Goal: Task Accomplishment & Management: Use online tool/utility

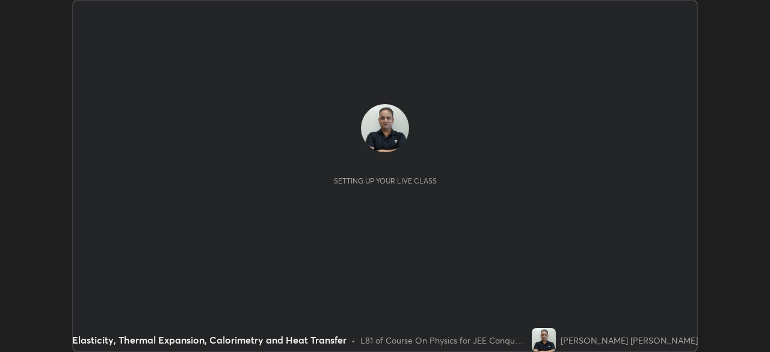
scroll to position [352, 770]
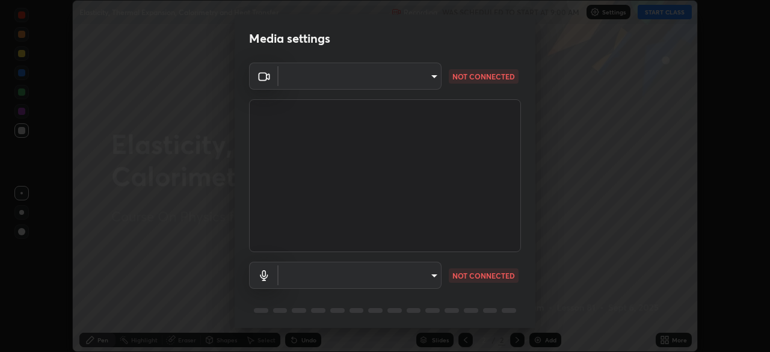
type input "ffb915138f5094fbba49c7dcbdc0b3377f3315ea980a35094b33733fc21d282d"
type input "communications"
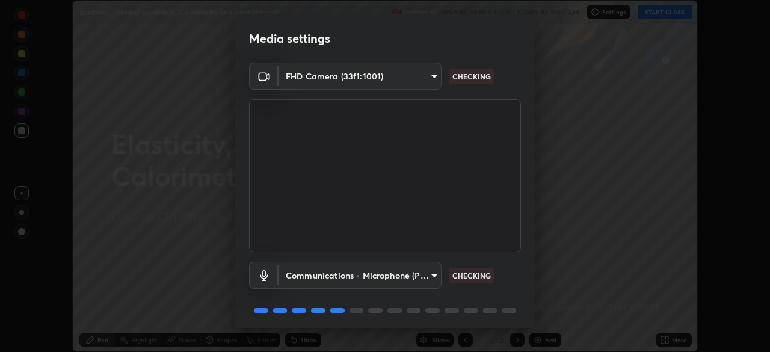
click at [413, 281] on body "Erase all Elasticity, Thermal Expansion, Calorimetry and Heat Transfer Recordin…" at bounding box center [385, 176] width 770 height 352
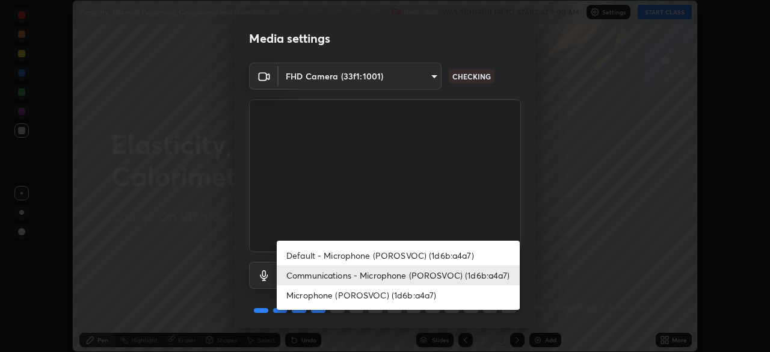
click at [439, 277] on li "Communications - Microphone (POROSVOC) (1d6b:a4a7)" at bounding box center [398, 275] width 243 height 20
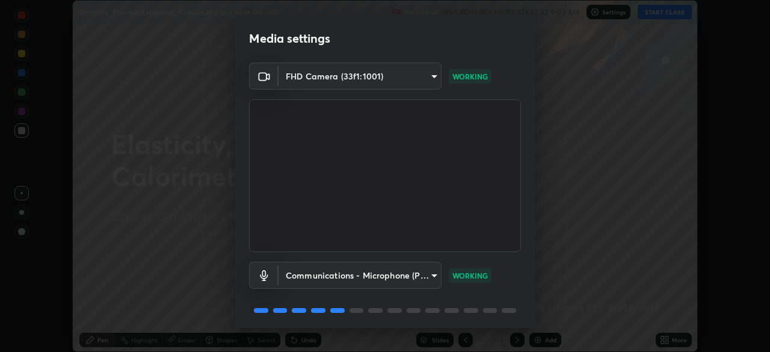
scroll to position [43, 0]
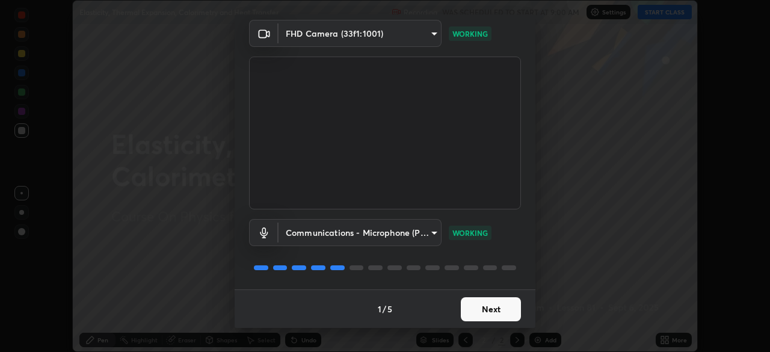
click at [483, 314] on button "Next" at bounding box center [491, 309] width 60 height 24
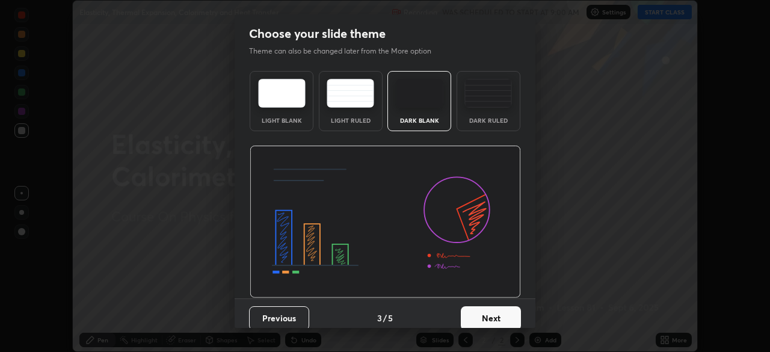
click at [476, 315] on button "Next" at bounding box center [491, 318] width 60 height 24
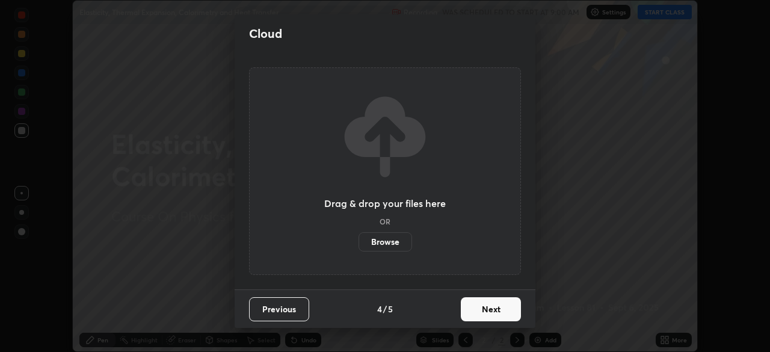
click at [476, 318] on button "Next" at bounding box center [491, 309] width 60 height 24
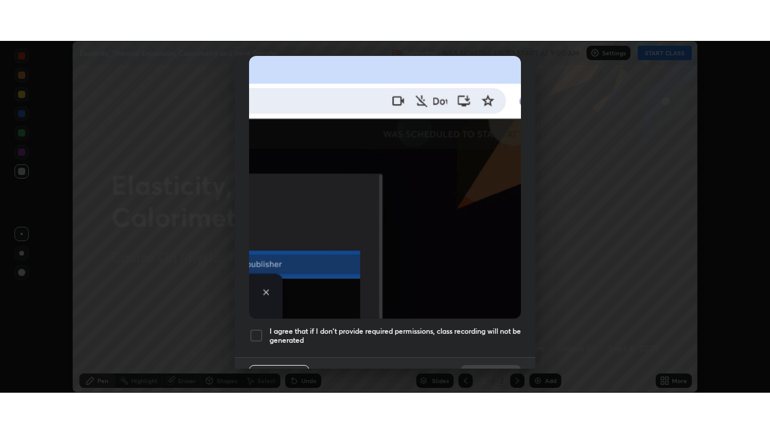
scroll to position [288, 0]
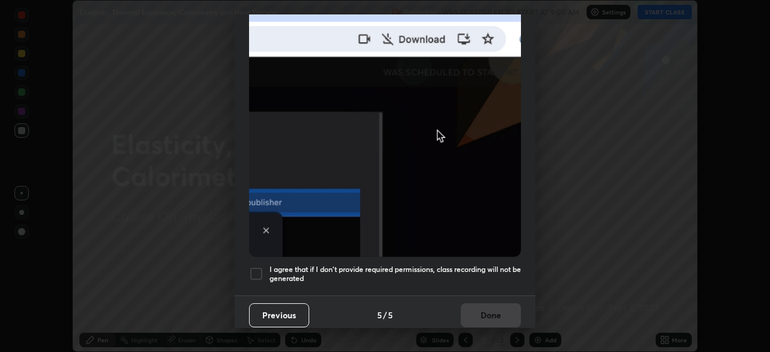
click at [264, 267] on div "I agree that if I don't provide required permissions, class recording will not …" at bounding box center [385, 274] width 272 height 14
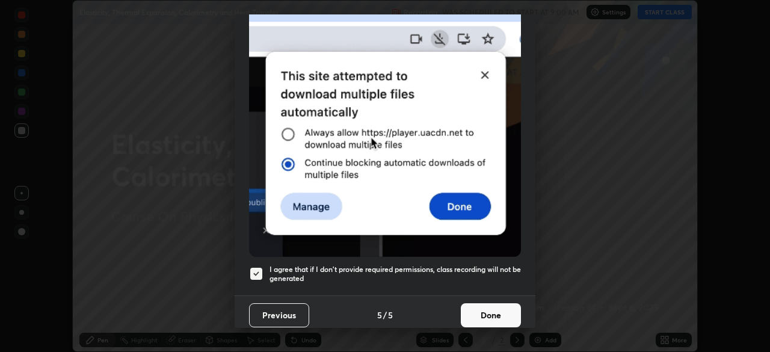
click at [476, 311] on button "Done" at bounding box center [491, 315] width 60 height 24
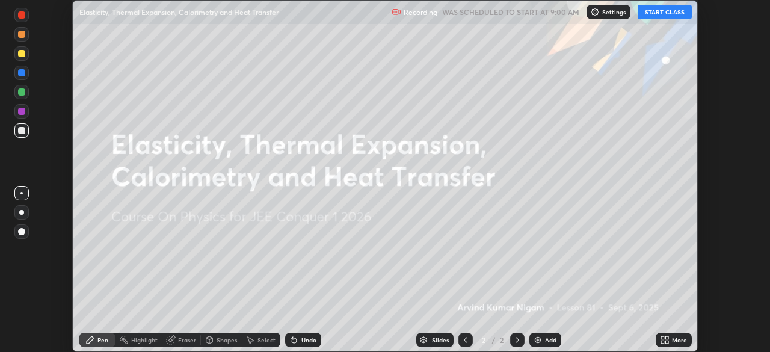
click at [657, 16] on button "START CLASS" at bounding box center [665, 12] width 54 height 14
click at [667, 342] on icon at bounding box center [667, 342] width 3 height 3
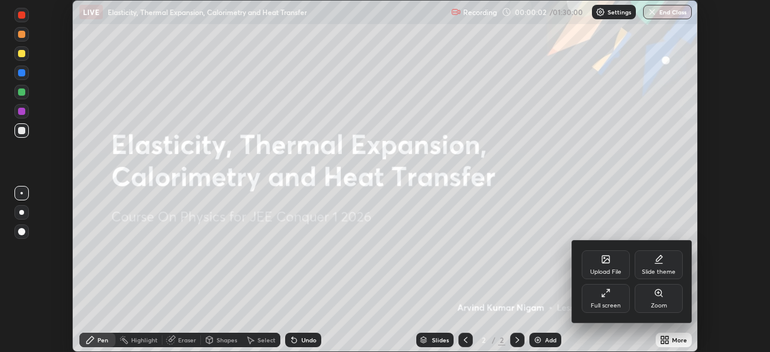
click at [616, 303] on div "Full screen" at bounding box center [606, 306] width 30 height 6
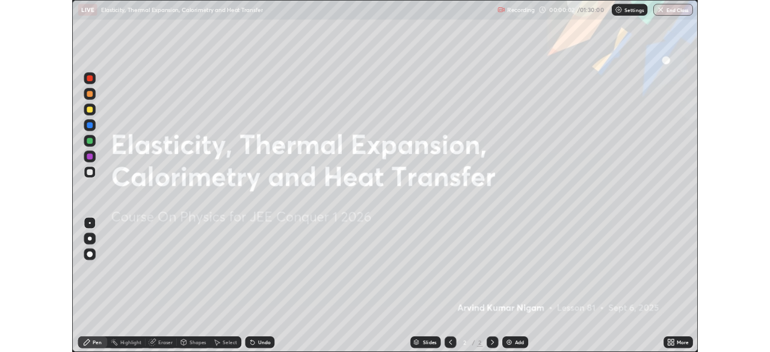
scroll to position [433, 770]
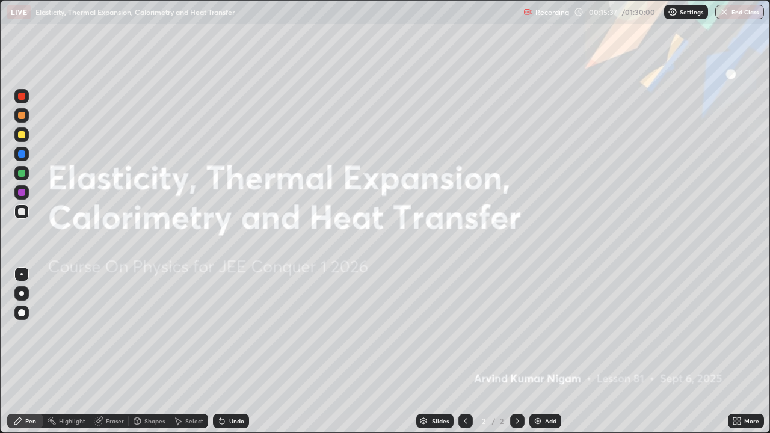
click at [537, 352] on img at bounding box center [538, 422] width 10 height 10
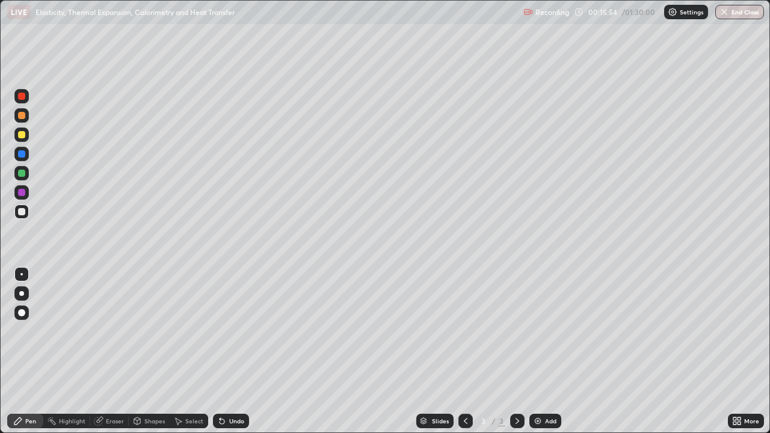
click at [155, 352] on div "Shapes" at bounding box center [154, 421] width 20 height 6
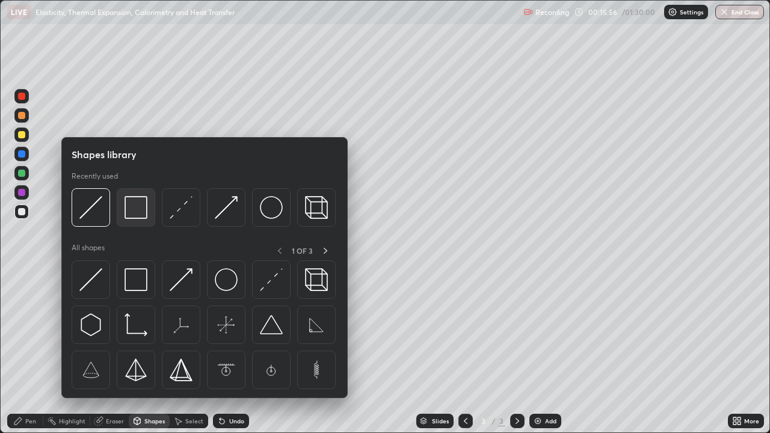
click at [129, 211] on img at bounding box center [136, 207] width 23 height 23
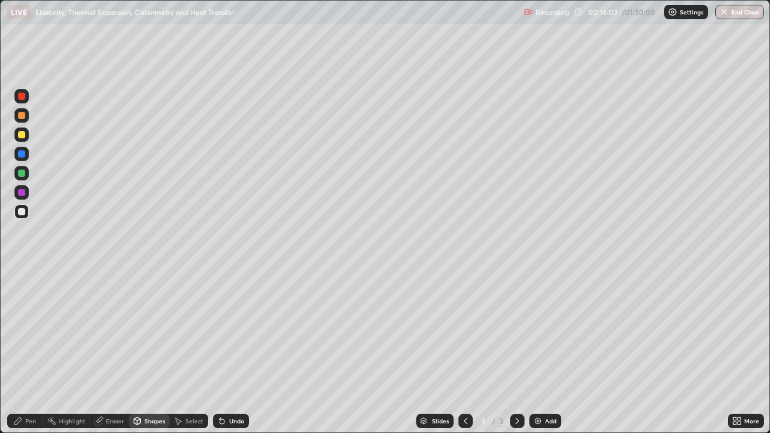
click at [145, 352] on div "Shapes" at bounding box center [154, 421] width 20 height 6
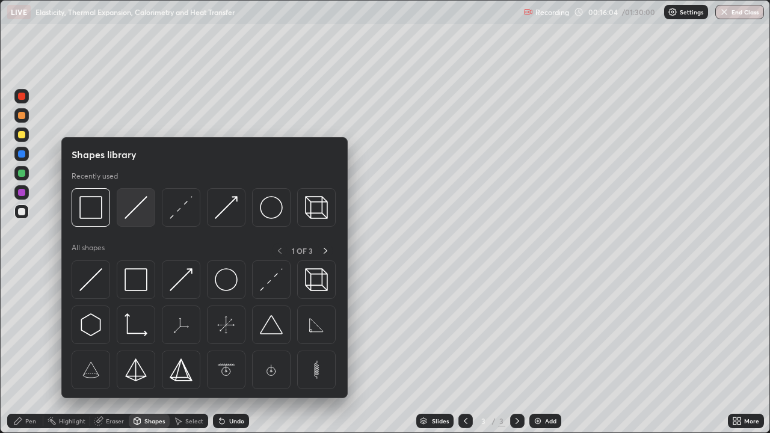
click at [132, 209] on img at bounding box center [136, 207] width 23 height 23
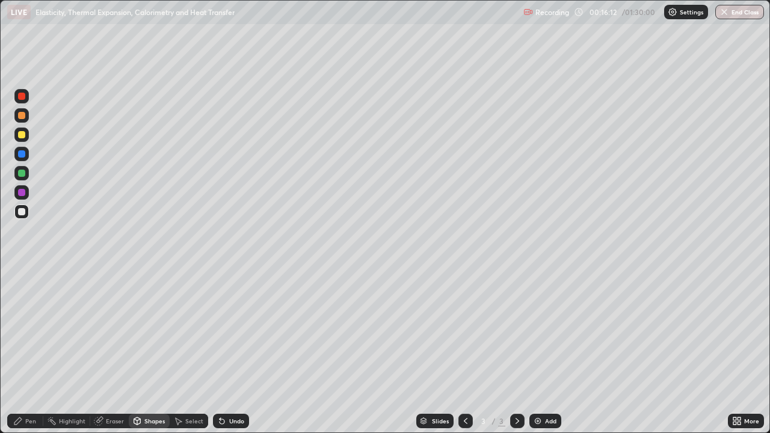
click at [143, 352] on div "Shapes" at bounding box center [149, 421] width 41 height 14
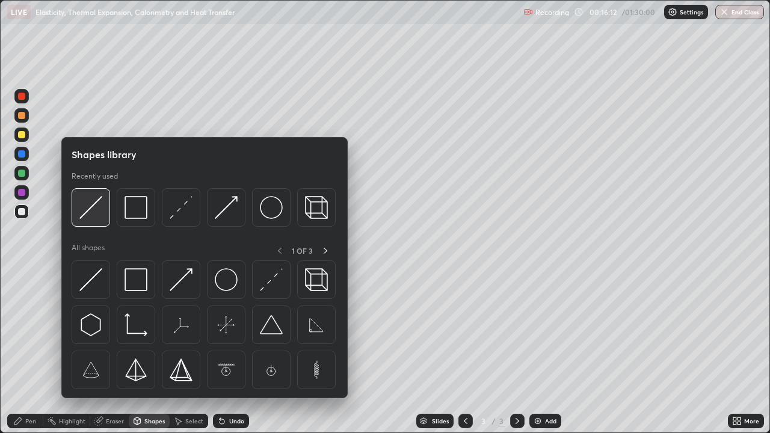
click at [90, 212] on img at bounding box center [90, 207] width 23 height 23
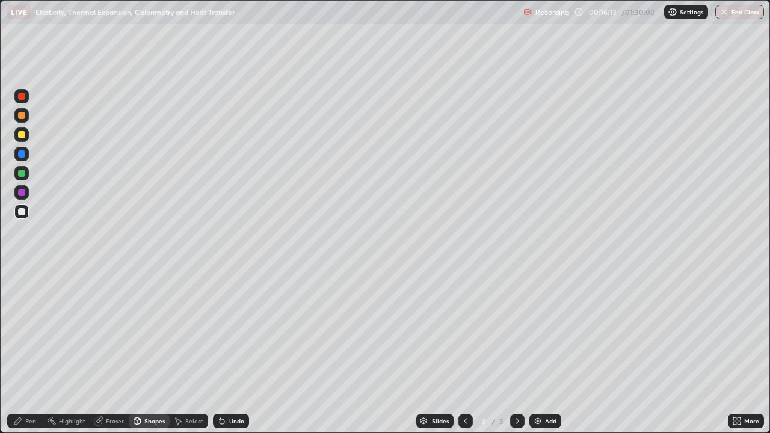
click at [25, 155] on div at bounding box center [21, 153] width 7 height 7
click at [31, 352] on div "Pen" at bounding box center [30, 421] width 11 height 6
click at [23, 209] on div at bounding box center [21, 211] width 7 height 7
click at [238, 352] on div "Undo" at bounding box center [236, 421] width 15 height 6
click at [229, 352] on div "Undo" at bounding box center [236, 421] width 15 height 6
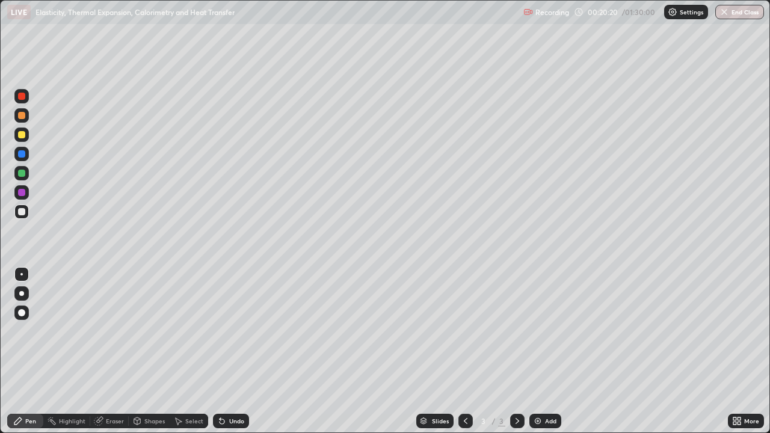
click at [22, 135] on div at bounding box center [21, 134] width 7 height 7
click at [22, 212] on div at bounding box center [21, 211] width 7 height 7
click at [155, 352] on div "Shapes" at bounding box center [154, 421] width 20 height 6
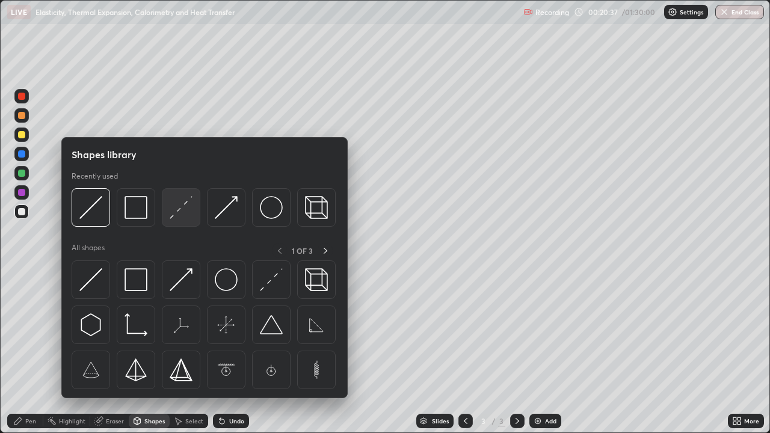
click at [175, 215] on img at bounding box center [181, 207] width 23 height 23
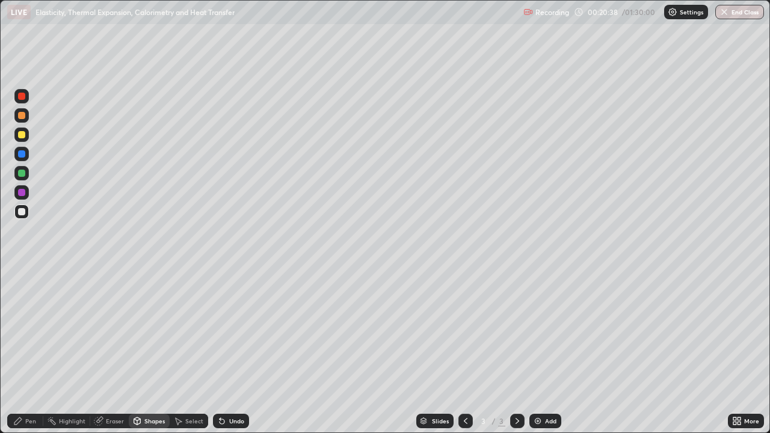
click at [31, 352] on div "Pen" at bounding box center [30, 421] width 11 height 6
click at [26, 310] on div at bounding box center [21, 313] width 14 height 14
click at [147, 352] on div "Shapes" at bounding box center [154, 421] width 20 height 6
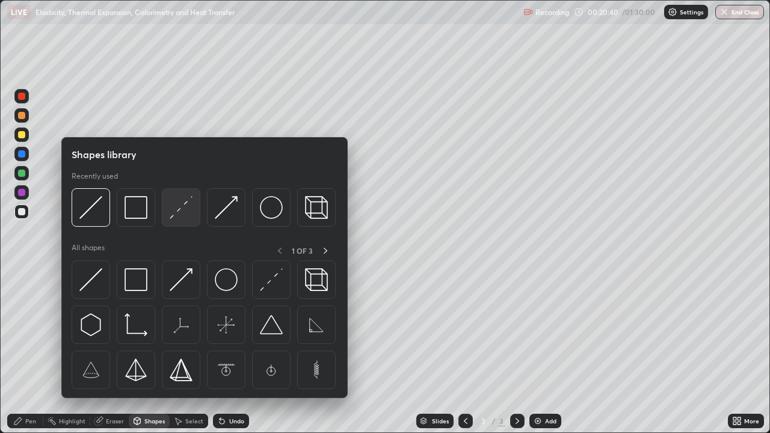
click at [176, 212] on img at bounding box center [181, 207] width 23 height 23
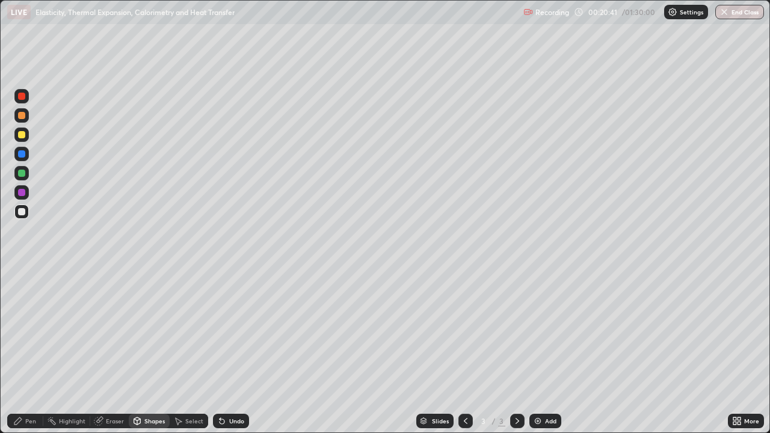
click at [25, 191] on div at bounding box center [21, 192] width 7 height 7
click at [33, 352] on div "Pen" at bounding box center [30, 421] width 11 height 6
click at [22, 274] on div at bounding box center [21, 274] width 2 height 2
click at [19, 210] on div at bounding box center [21, 211] width 7 height 7
click at [102, 352] on icon at bounding box center [99, 422] width 10 height 10
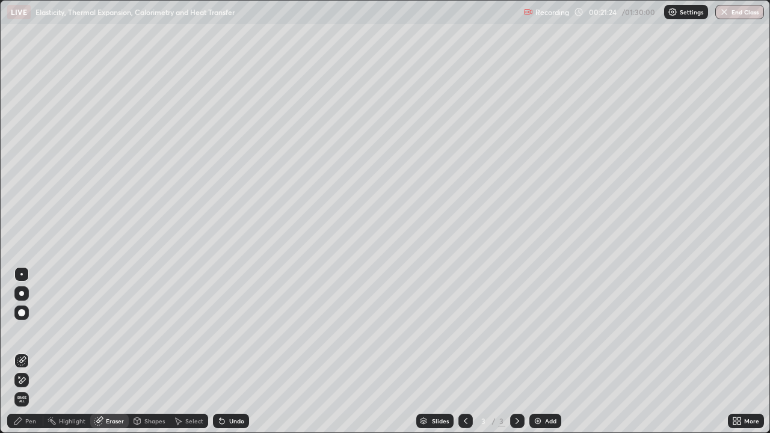
click at [32, 352] on div "Pen" at bounding box center [30, 421] width 11 height 6
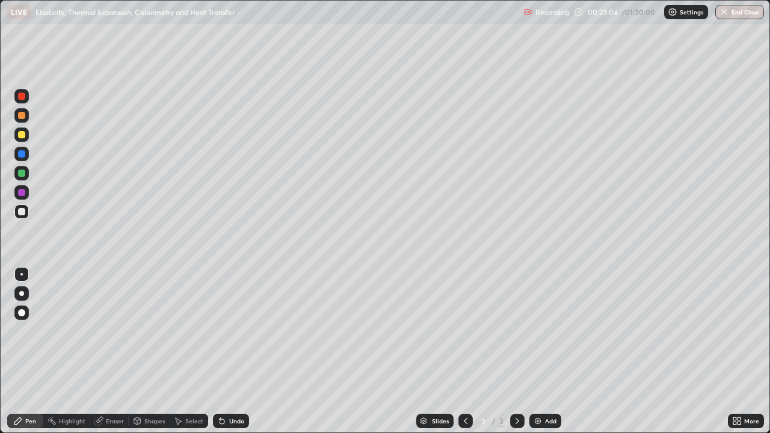
click at [22, 154] on div at bounding box center [21, 153] width 7 height 7
click at [538, 352] on img at bounding box center [538, 422] width 10 height 10
click at [24, 212] on div at bounding box center [21, 211] width 7 height 7
click at [464, 352] on icon at bounding box center [466, 422] width 10 height 10
click at [515, 352] on div at bounding box center [517, 421] width 14 height 14
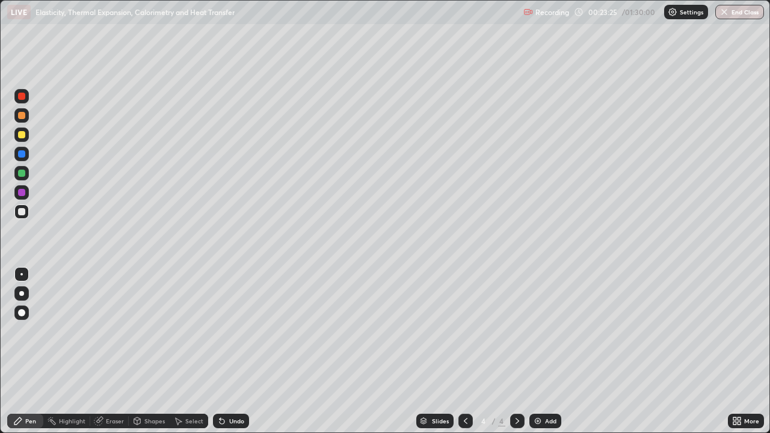
click at [463, 352] on icon at bounding box center [466, 422] width 10 height 10
click at [516, 352] on icon at bounding box center [518, 422] width 10 height 10
click at [466, 352] on icon at bounding box center [466, 422] width 10 height 10
click at [516, 352] on icon at bounding box center [518, 422] width 10 height 10
click at [542, 352] on img at bounding box center [538, 422] width 10 height 10
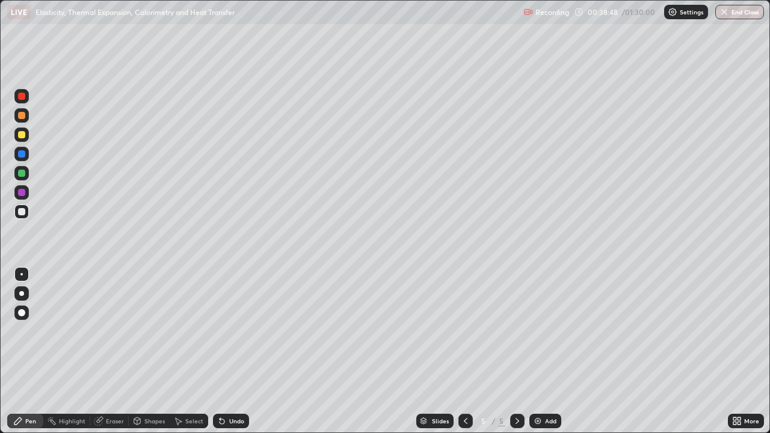
click at [143, 352] on div "Shapes" at bounding box center [149, 421] width 41 height 14
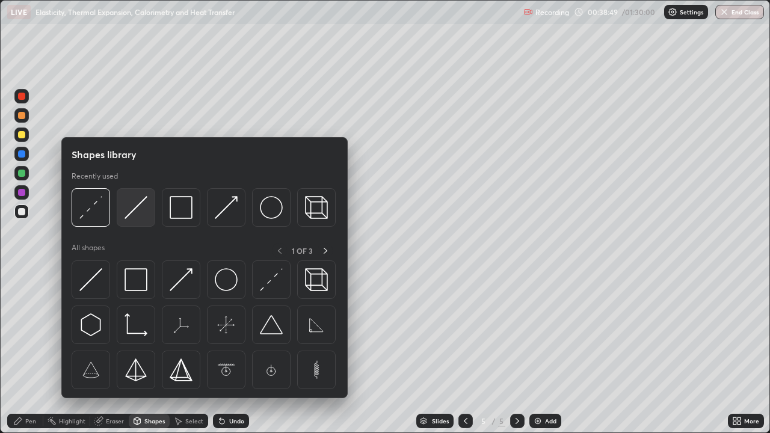
click at [136, 210] on img at bounding box center [136, 207] width 23 height 23
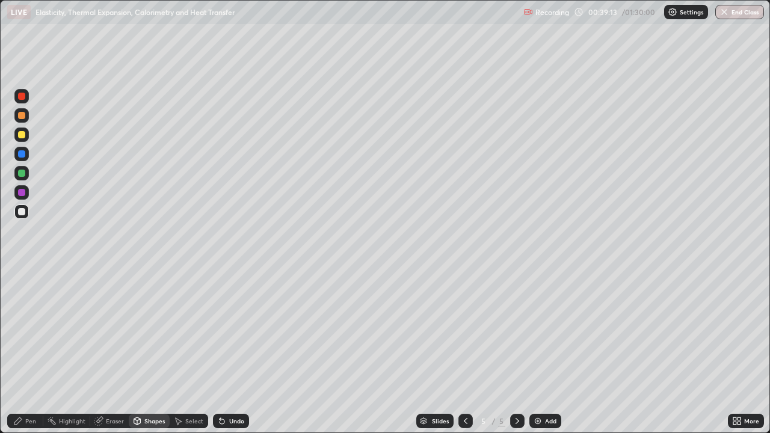
click at [225, 352] on div "Undo" at bounding box center [231, 421] width 36 height 14
click at [152, 352] on div "Shapes" at bounding box center [154, 421] width 20 height 6
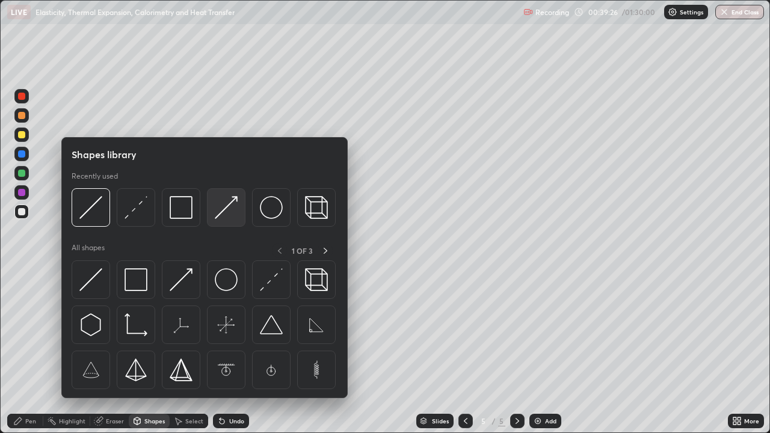
click at [219, 214] on img at bounding box center [226, 207] width 23 height 23
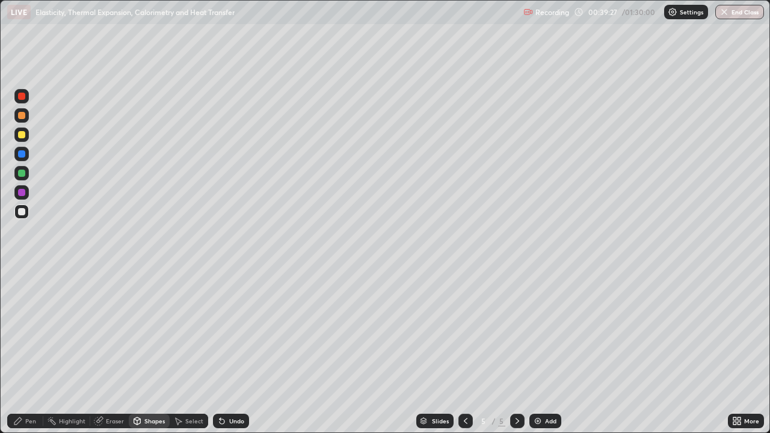
click at [26, 135] on div at bounding box center [21, 135] width 14 height 14
click at [23, 352] on div "Pen" at bounding box center [25, 421] width 36 height 14
click at [23, 211] on div at bounding box center [21, 211] width 7 height 7
click at [145, 352] on div "Shapes" at bounding box center [154, 421] width 20 height 6
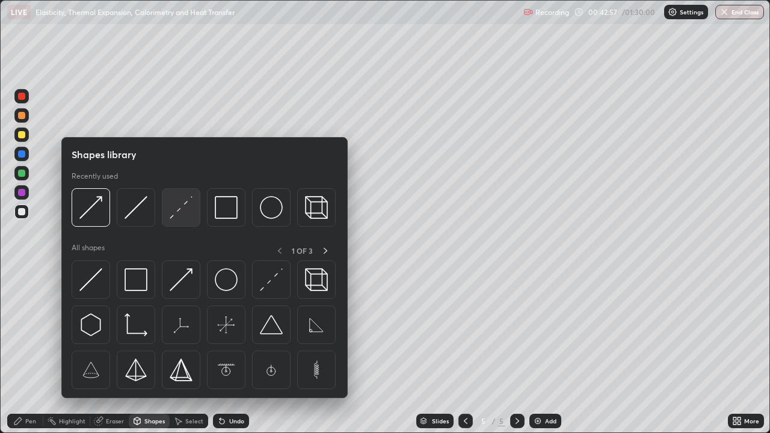
click at [169, 220] on div at bounding box center [181, 207] width 39 height 39
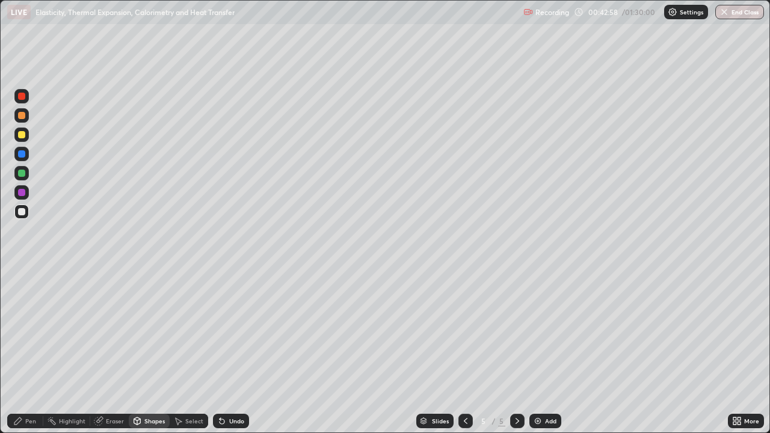
click at [25, 155] on div at bounding box center [21, 153] width 7 height 7
click at [25, 352] on div "Pen" at bounding box center [25, 421] width 36 height 14
click at [23, 210] on div at bounding box center [21, 211] width 7 height 7
click at [232, 352] on div "Undo" at bounding box center [236, 421] width 15 height 6
click at [535, 352] on img at bounding box center [538, 422] width 10 height 10
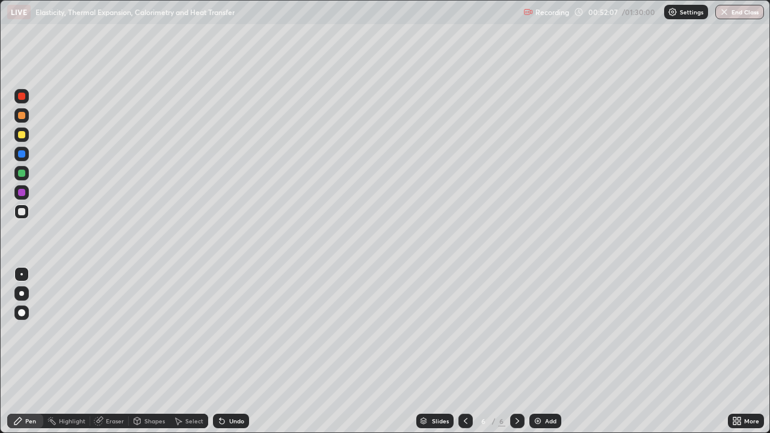
click at [25, 137] on div at bounding box center [21, 134] width 7 height 7
click at [149, 352] on div "Shapes" at bounding box center [154, 421] width 20 height 6
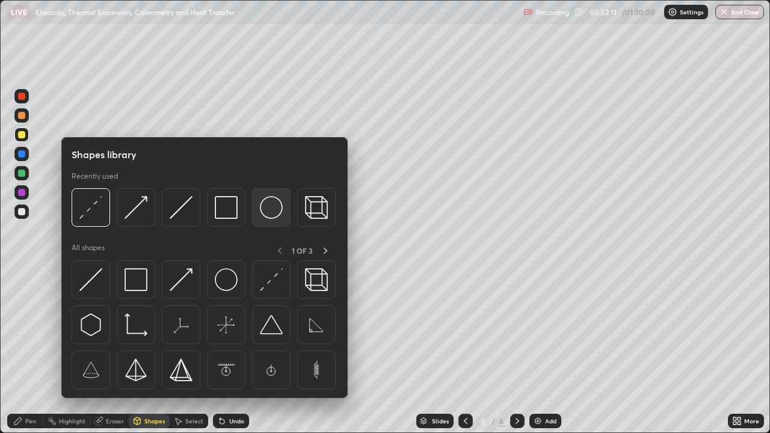
click at [267, 213] on img at bounding box center [271, 207] width 23 height 23
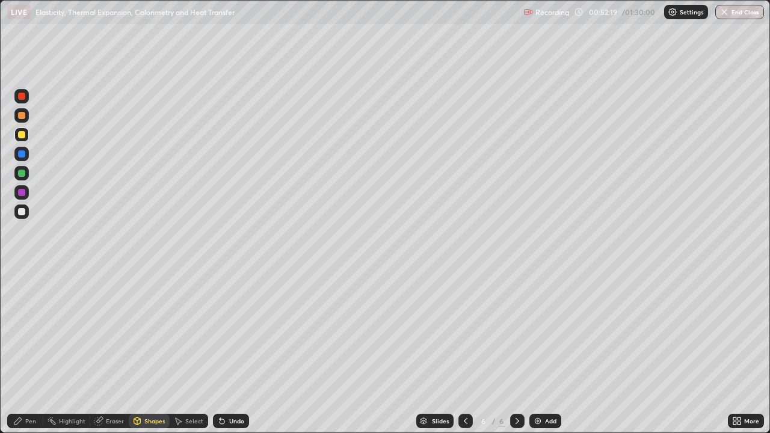
click at [29, 352] on div "Pen" at bounding box center [25, 421] width 36 height 14
click at [20, 211] on div at bounding box center [21, 211] width 7 height 7
click at [22, 135] on div at bounding box center [21, 134] width 7 height 7
click at [23, 211] on div at bounding box center [21, 211] width 7 height 7
click at [119, 352] on div "Eraser" at bounding box center [115, 421] width 18 height 6
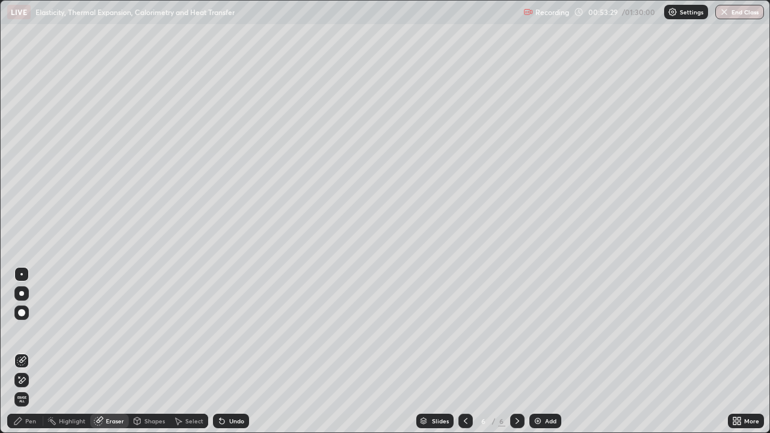
click at [31, 352] on div "Pen" at bounding box center [30, 421] width 11 height 6
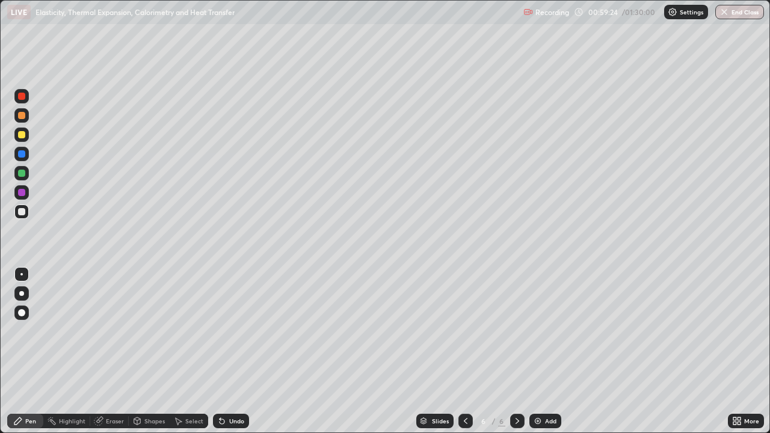
click at [541, 352] on img at bounding box center [538, 422] width 10 height 10
click at [154, 352] on div "Shapes" at bounding box center [154, 421] width 20 height 6
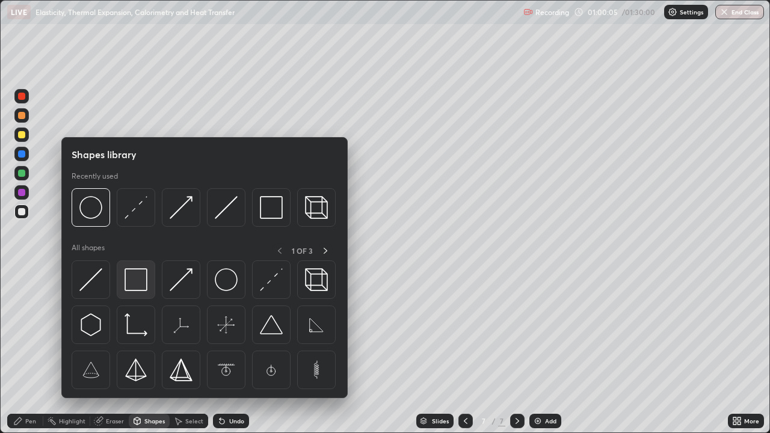
click at [135, 276] on img at bounding box center [136, 279] width 23 height 23
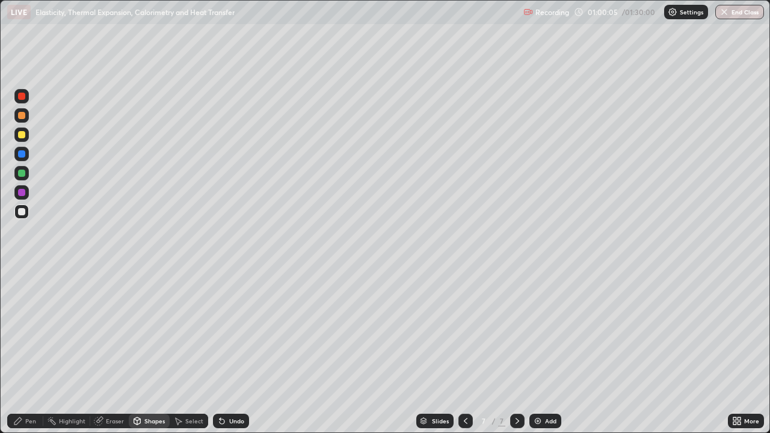
click at [26, 216] on div at bounding box center [21, 212] width 14 height 14
click at [152, 352] on div "Shapes" at bounding box center [149, 421] width 41 height 14
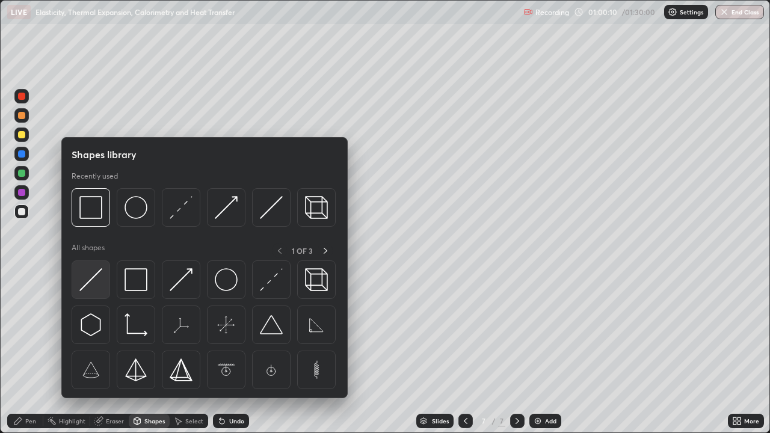
click at [94, 278] on img at bounding box center [90, 279] width 23 height 23
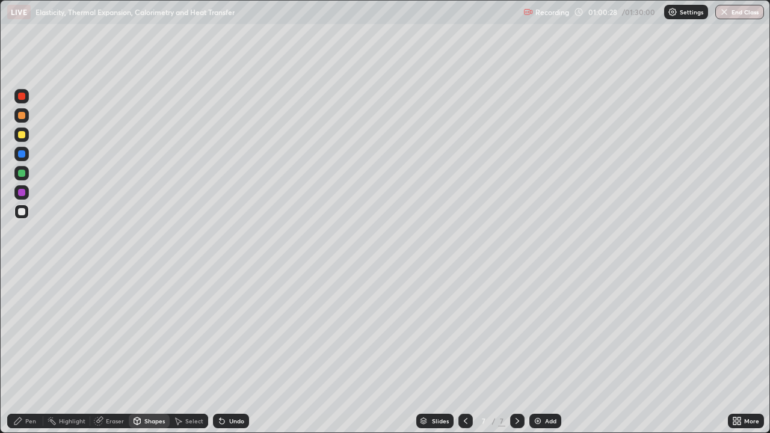
click at [25, 352] on div "Pen" at bounding box center [25, 421] width 36 height 14
click at [23, 216] on div at bounding box center [21, 212] width 14 height 14
click at [23, 155] on div at bounding box center [21, 153] width 7 height 7
click at [24, 209] on div at bounding box center [21, 211] width 7 height 7
click at [22, 152] on div at bounding box center [21, 153] width 7 height 7
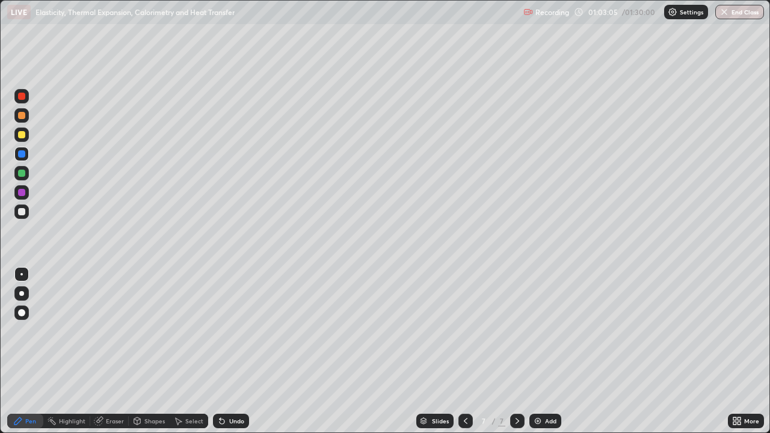
click at [190, 352] on div "Select" at bounding box center [194, 421] width 18 height 6
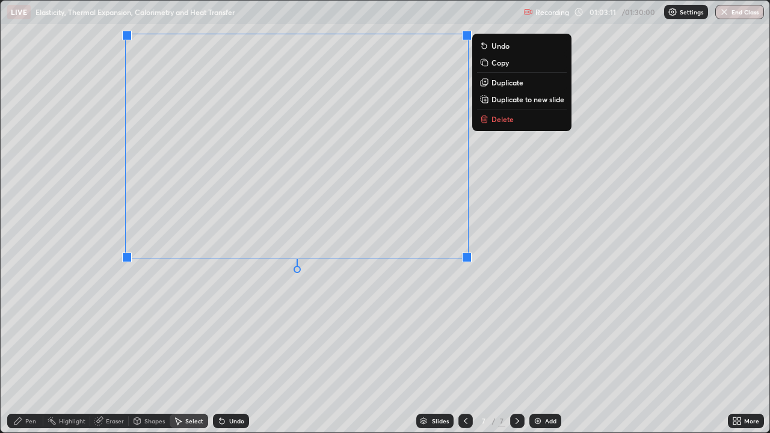
click at [700, 352] on div "Slides 7 / 7 Add" at bounding box center [488, 421] width 479 height 24
click at [734, 352] on icon at bounding box center [735, 423] width 3 height 3
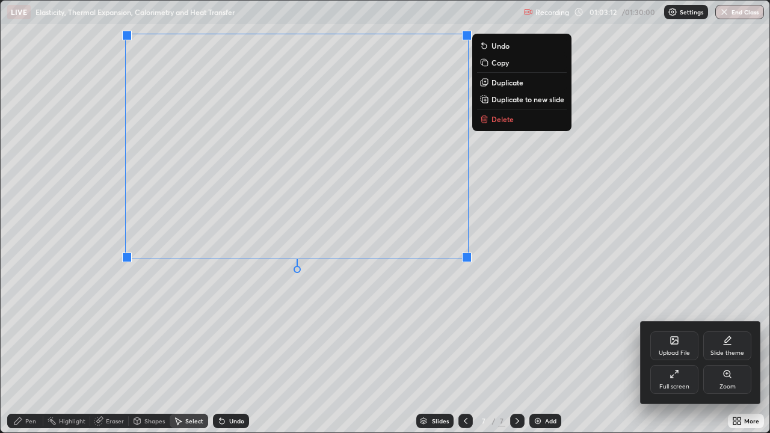
click at [681, 352] on div "Full screen" at bounding box center [675, 379] width 48 height 29
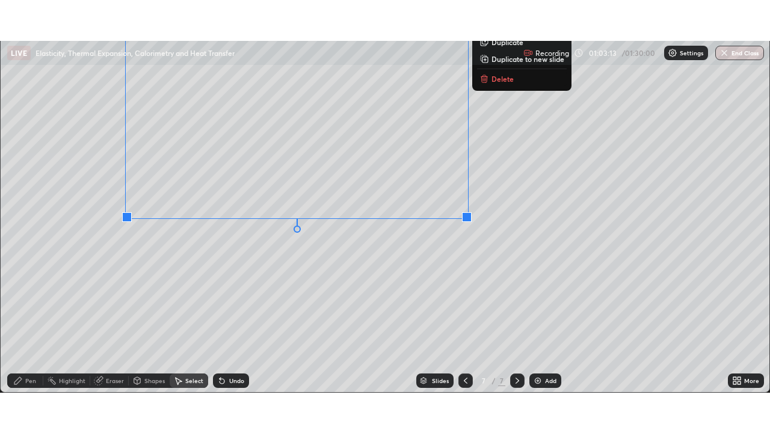
scroll to position [59842, 59424]
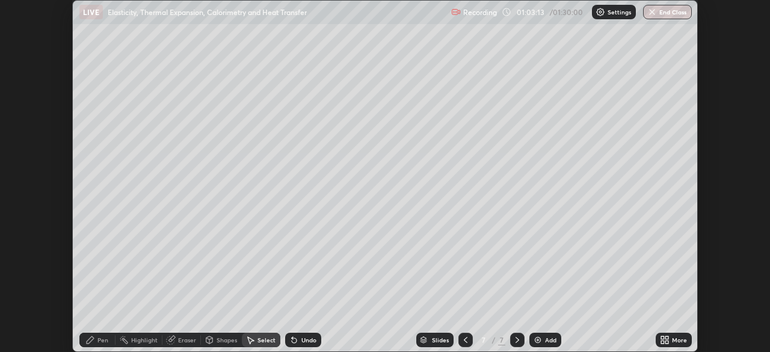
click at [674, 339] on div "More" at bounding box center [679, 340] width 15 height 6
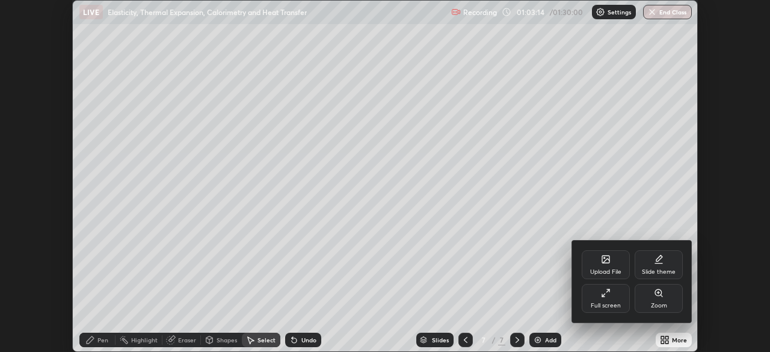
click at [615, 294] on div "Full screen" at bounding box center [606, 298] width 48 height 29
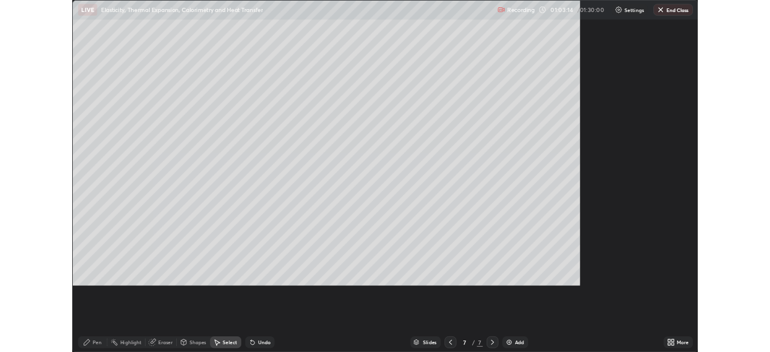
scroll to position [433, 770]
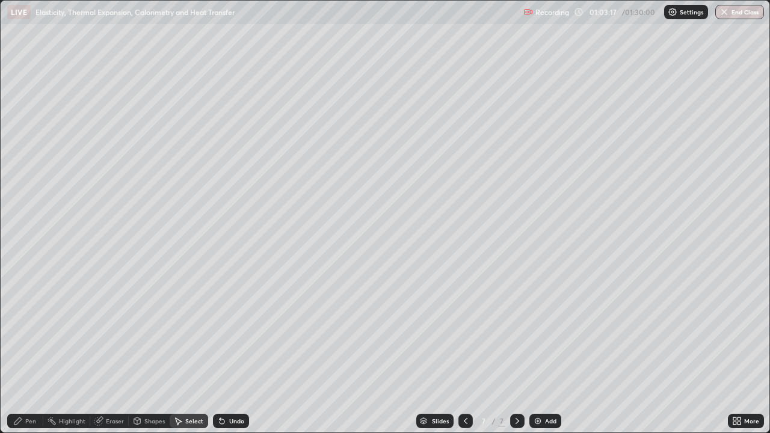
click at [158, 352] on div "Shapes" at bounding box center [154, 421] width 20 height 6
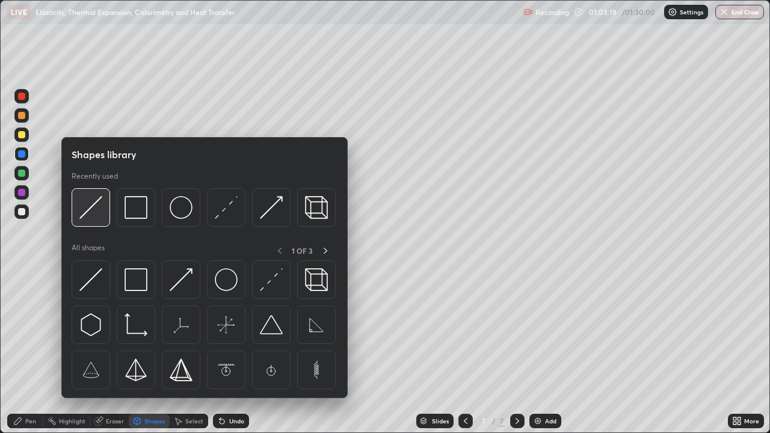
click at [90, 212] on img at bounding box center [90, 207] width 23 height 23
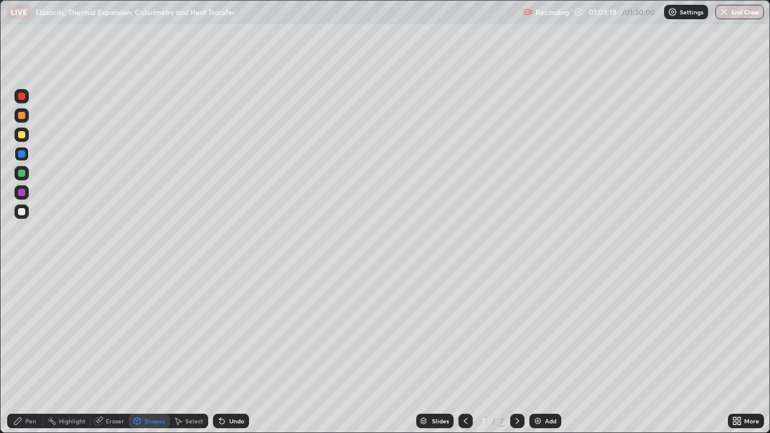
click at [22, 132] on div at bounding box center [21, 134] width 7 height 7
click at [23, 352] on div "Pen" at bounding box center [25, 421] width 36 height 14
click at [20, 213] on div at bounding box center [21, 211] width 7 height 7
click at [539, 352] on img at bounding box center [538, 422] width 10 height 10
click at [23, 138] on div at bounding box center [21, 134] width 7 height 7
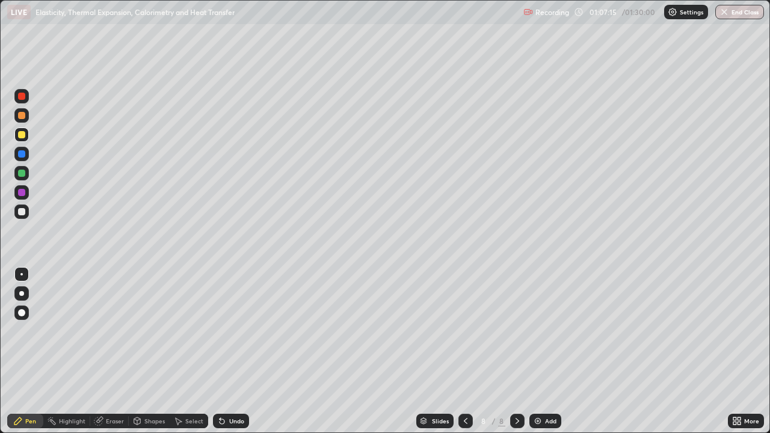
click at [464, 352] on icon at bounding box center [466, 422] width 10 height 10
click at [516, 352] on icon at bounding box center [518, 421] width 4 height 6
click at [233, 352] on div "Undo" at bounding box center [236, 421] width 15 height 6
click at [232, 352] on div "Undo" at bounding box center [231, 421] width 36 height 14
click at [467, 352] on div at bounding box center [466, 421] width 14 height 14
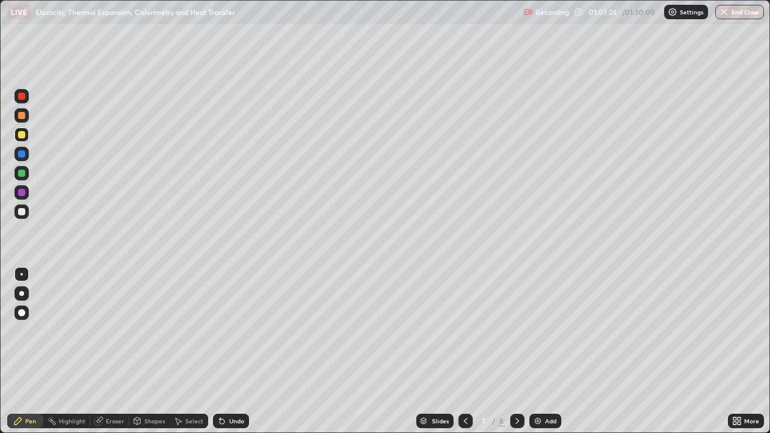
click at [515, 352] on icon at bounding box center [518, 422] width 10 height 10
click at [465, 352] on icon at bounding box center [466, 422] width 10 height 10
click at [518, 352] on icon at bounding box center [518, 422] width 10 height 10
click at [108, 352] on div "Eraser" at bounding box center [115, 421] width 18 height 6
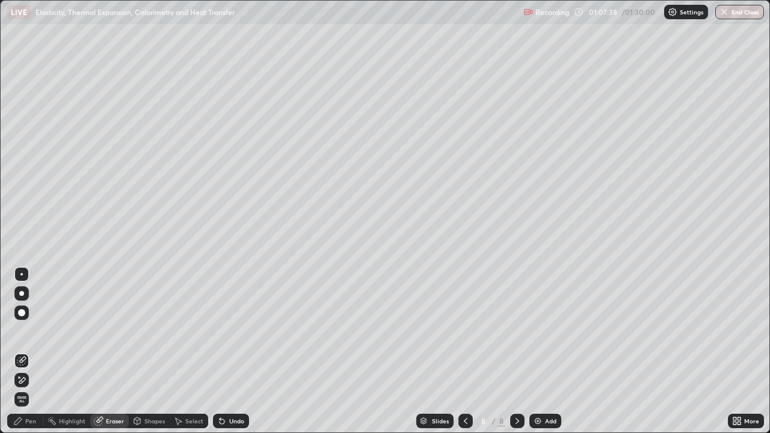
click at [33, 352] on div "Pen" at bounding box center [30, 421] width 11 height 6
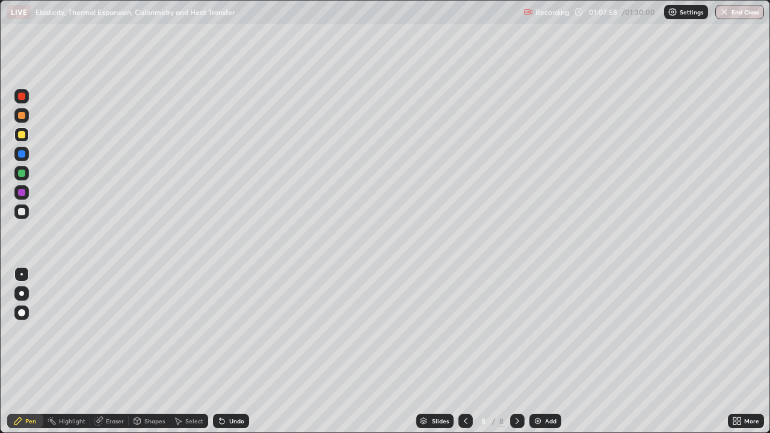
click at [465, 352] on div at bounding box center [466, 421] width 14 height 14
click at [516, 352] on icon at bounding box center [518, 422] width 10 height 10
click at [468, 352] on div at bounding box center [466, 421] width 14 height 14
click at [516, 352] on div at bounding box center [517, 421] width 14 height 14
click at [464, 352] on icon at bounding box center [466, 421] width 4 height 6
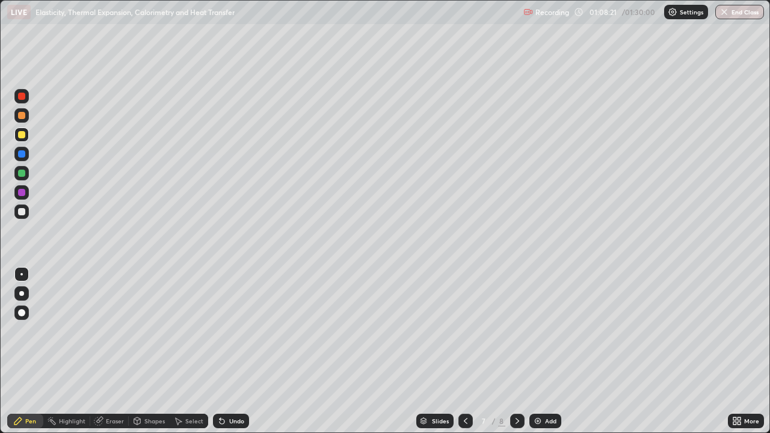
click at [517, 352] on icon at bounding box center [518, 422] width 10 height 10
click at [464, 352] on icon at bounding box center [466, 422] width 10 height 10
click at [516, 352] on icon at bounding box center [518, 422] width 10 height 10
click at [467, 352] on icon at bounding box center [466, 422] width 10 height 10
click at [516, 352] on icon at bounding box center [518, 422] width 10 height 10
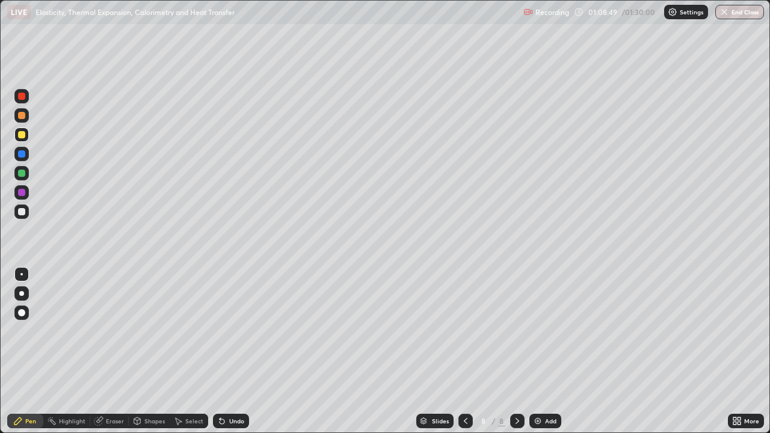
click at [467, 352] on div at bounding box center [466, 421] width 14 height 14
click at [516, 352] on icon at bounding box center [518, 422] width 10 height 10
click at [236, 352] on div "Undo" at bounding box center [236, 421] width 15 height 6
click at [231, 352] on div "Undo" at bounding box center [236, 421] width 15 height 6
click at [461, 352] on icon at bounding box center [466, 422] width 10 height 10
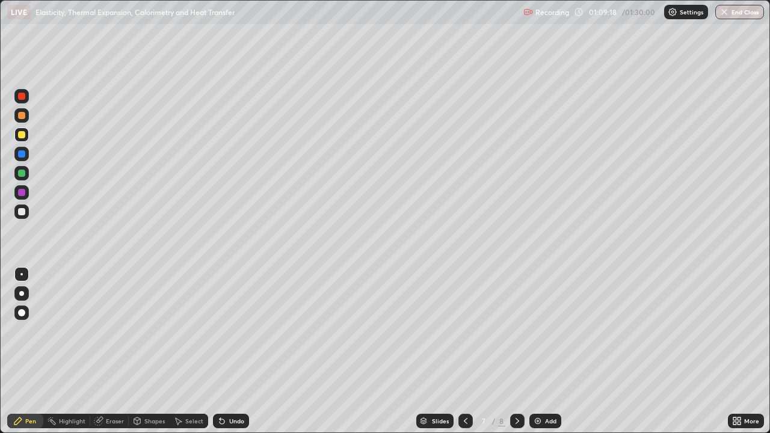
click at [513, 352] on icon at bounding box center [518, 422] width 10 height 10
click at [465, 352] on icon at bounding box center [466, 422] width 10 height 10
click at [516, 352] on icon at bounding box center [518, 422] width 10 height 10
click at [472, 352] on div at bounding box center [466, 421] width 14 height 24
click at [515, 352] on icon at bounding box center [518, 422] width 10 height 10
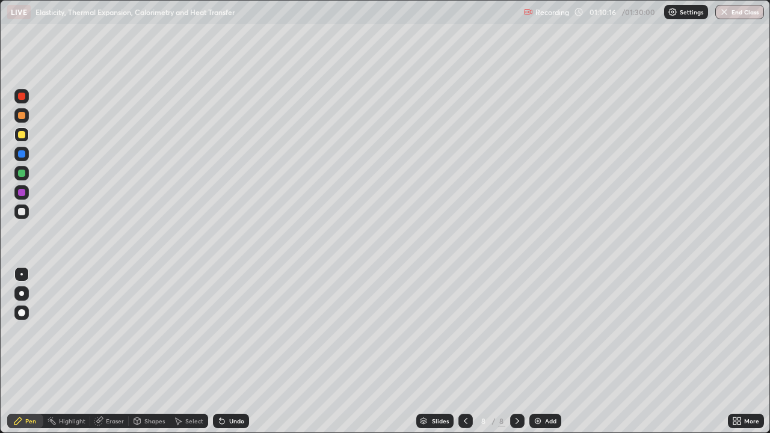
click at [22, 212] on div at bounding box center [21, 211] width 7 height 7
click at [238, 352] on div "Undo" at bounding box center [236, 421] width 15 height 6
click at [196, 352] on div "Select" at bounding box center [194, 421] width 18 height 6
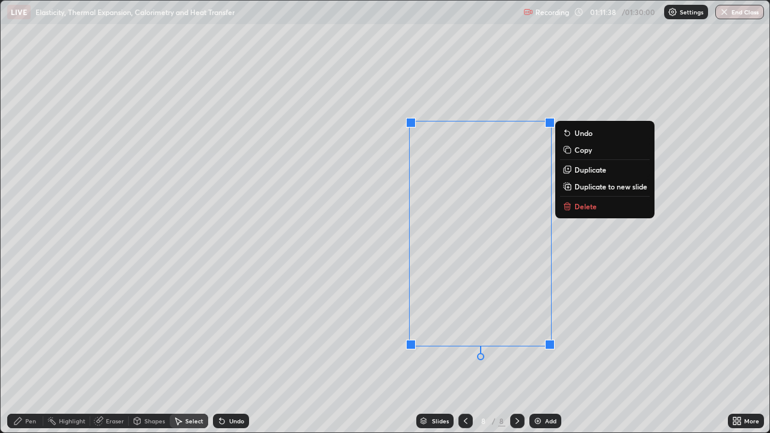
click at [34, 352] on div "Pen" at bounding box center [25, 421] width 36 height 14
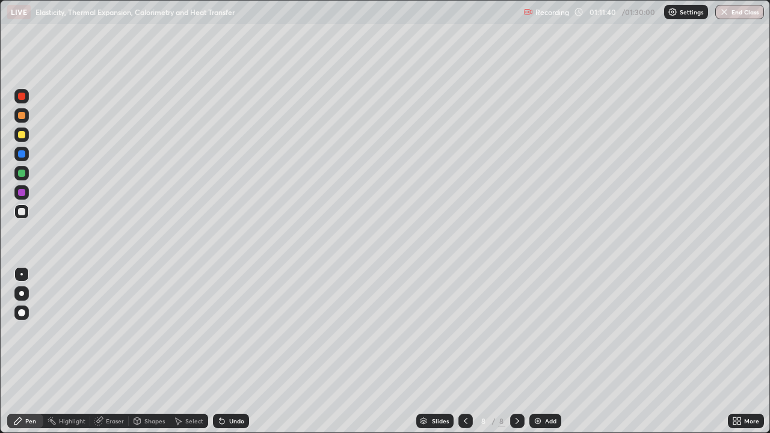
click at [736, 352] on icon at bounding box center [735, 423] width 3 height 3
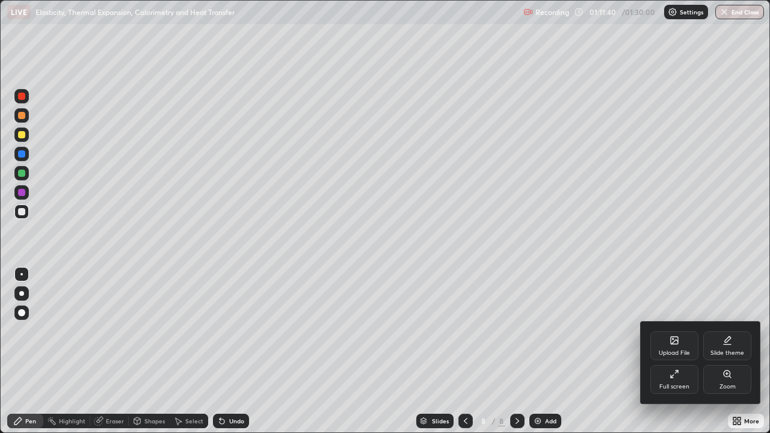
click at [679, 352] on div "Full screen" at bounding box center [675, 387] width 30 height 6
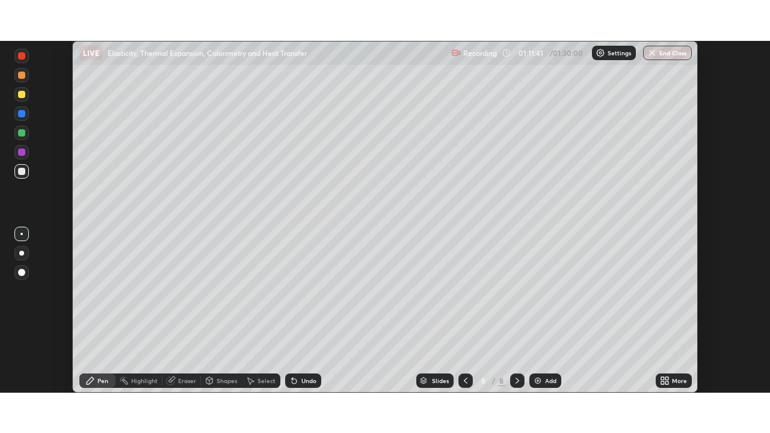
scroll to position [59842, 59424]
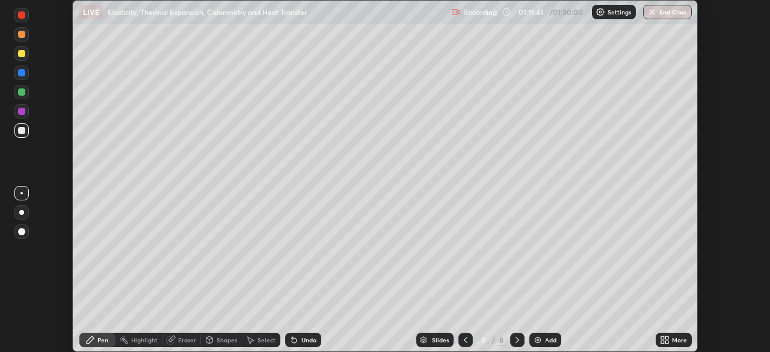
click at [667, 342] on icon at bounding box center [667, 342] width 3 height 3
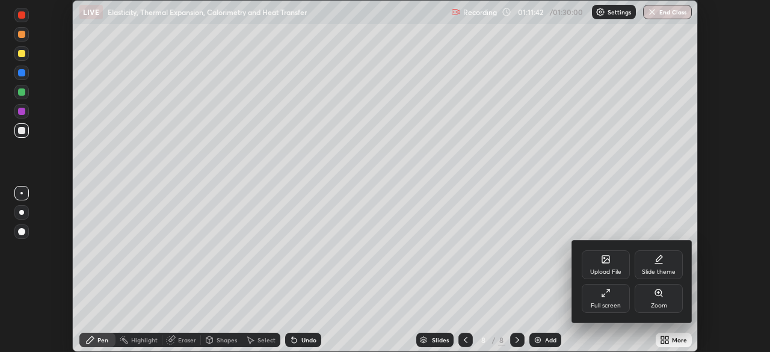
click at [622, 305] on div "Full screen" at bounding box center [606, 298] width 48 height 29
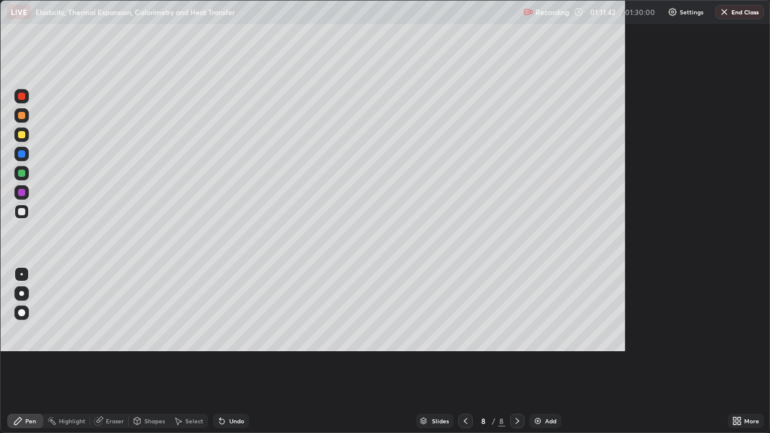
scroll to position [433, 770]
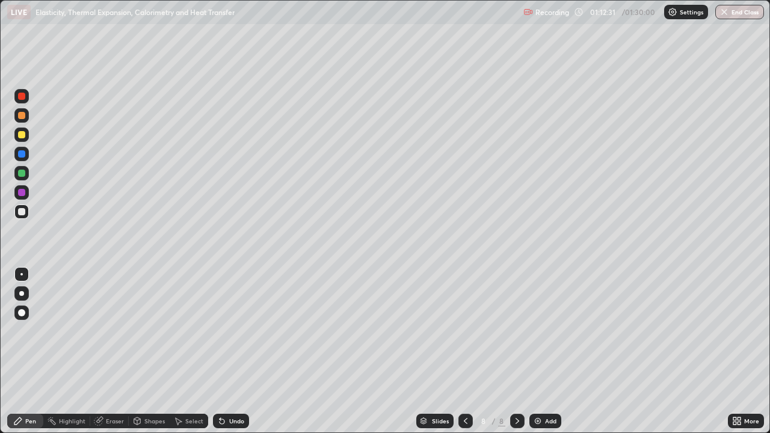
click at [542, 352] on div "Add" at bounding box center [546, 421] width 32 height 14
click at [466, 352] on icon at bounding box center [466, 421] width 4 height 6
click at [518, 352] on icon at bounding box center [518, 422] width 10 height 10
click at [470, 352] on div at bounding box center [466, 421] width 14 height 14
click at [518, 352] on icon at bounding box center [518, 422] width 10 height 10
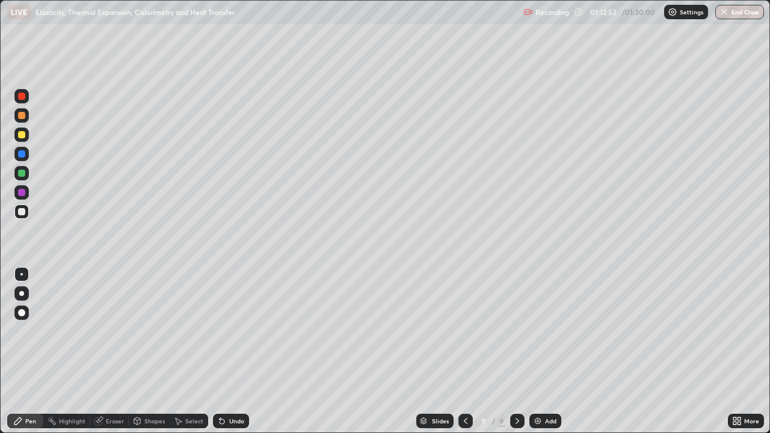
click at [465, 352] on icon at bounding box center [466, 422] width 10 height 10
click at [516, 352] on icon at bounding box center [518, 422] width 10 height 10
click at [465, 352] on icon at bounding box center [466, 422] width 10 height 10
click at [515, 352] on icon at bounding box center [518, 422] width 10 height 10
click at [470, 352] on div at bounding box center [466, 421] width 14 height 14
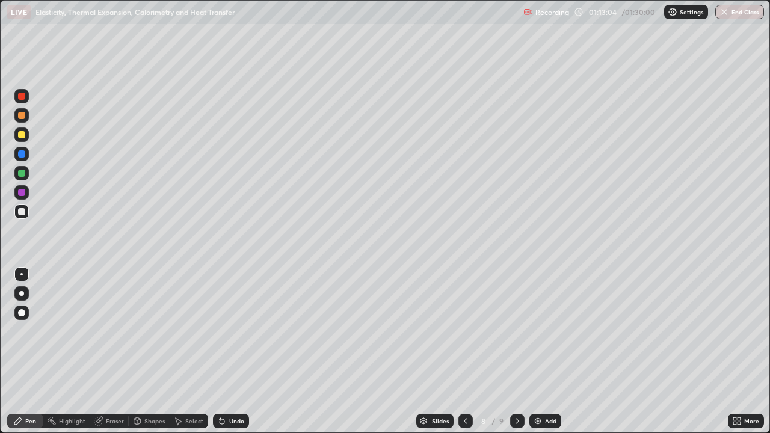
click at [515, 352] on icon at bounding box center [518, 422] width 10 height 10
click at [229, 352] on div "Undo" at bounding box center [236, 421] width 15 height 6
click at [225, 352] on div "Undo" at bounding box center [231, 421] width 36 height 14
click at [22, 155] on div at bounding box center [21, 153] width 7 height 7
click at [22, 211] on div at bounding box center [21, 211] width 7 height 7
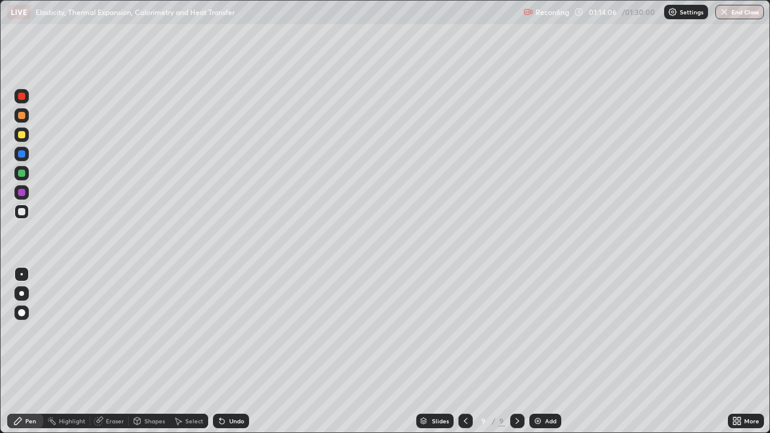
click at [241, 352] on div "Undo" at bounding box center [236, 421] width 15 height 6
click at [22, 154] on div at bounding box center [21, 153] width 7 height 7
click at [22, 173] on div at bounding box center [21, 173] width 7 height 7
click at [219, 352] on icon at bounding box center [222, 422] width 10 height 10
click at [222, 352] on icon at bounding box center [222, 422] width 5 height 5
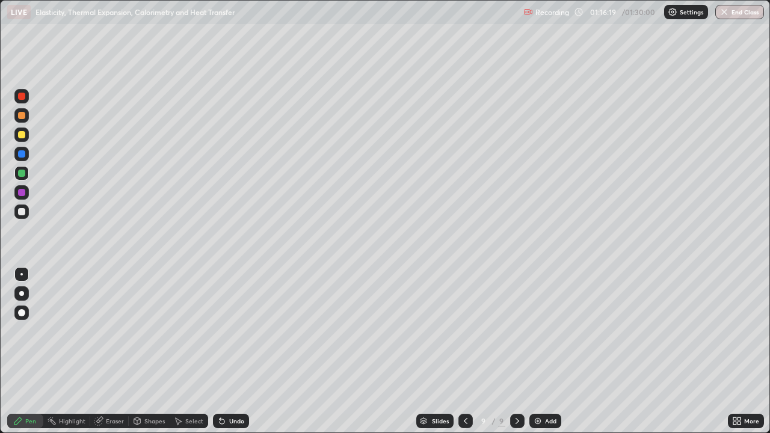
click at [23, 156] on div at bounding box center [21, 153] width 7 height 7
click at [545, 352] on div "Add" at bounding box center [550, 421] width 11 height 6
click at [464, 352] on icon at bounding box center [465, 422] width 10 height 10
click at [518, 352] on icon at bounding box center [518, 422] width 10 height 10
click at [467, 352] on div at bounding box center [465, 421] width 14 height 14
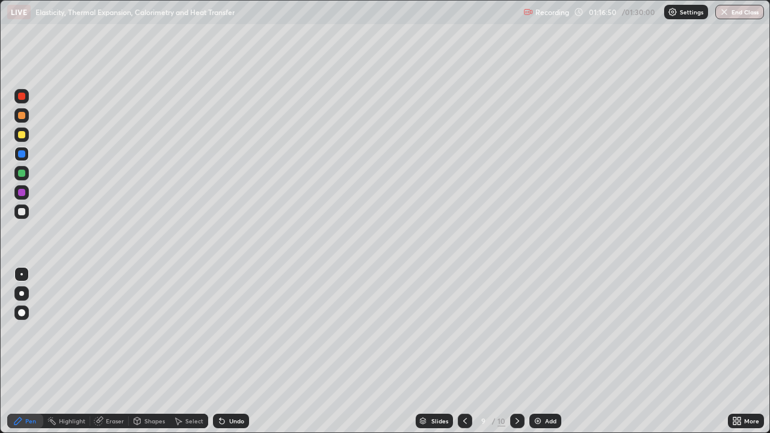
click at [515, 352] on icon at bounding box center [518, 422] width 10 height 10
click at [470, 352] on div at bounding box center [465, 421] width 14 height 14
click at [518, 352] on icon at bounding box center [518, 422] width 10 height 10
click at [25, 213] on div at bounding box center [21, 211] width 7 height 7
click at [463, 352] on icon at bounding box center [465, 421] width 4 height 6
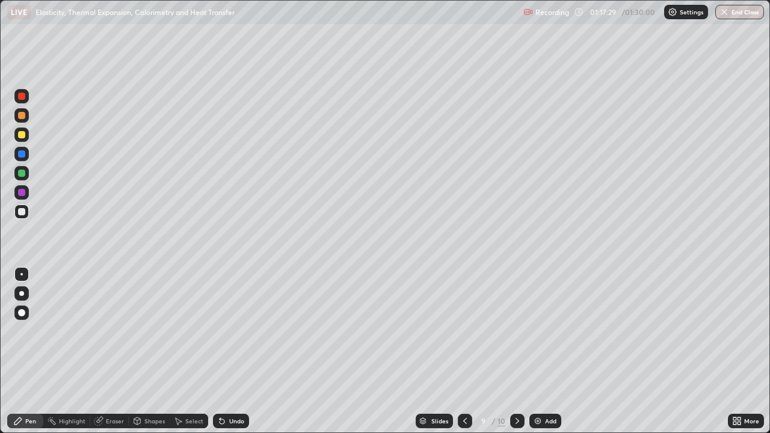
click at [516, 352] on icon at bounding box center [518, 422] width 10 height 10
click at [464, 352] on icon at bounding box center [465, 422] width 10 height 10
click at [516, 352] on icon at bounding box center [518, 422] width 10 height 10
click at [479, 352] on div "10" at bounding box center [483, 421] width 12 height 7
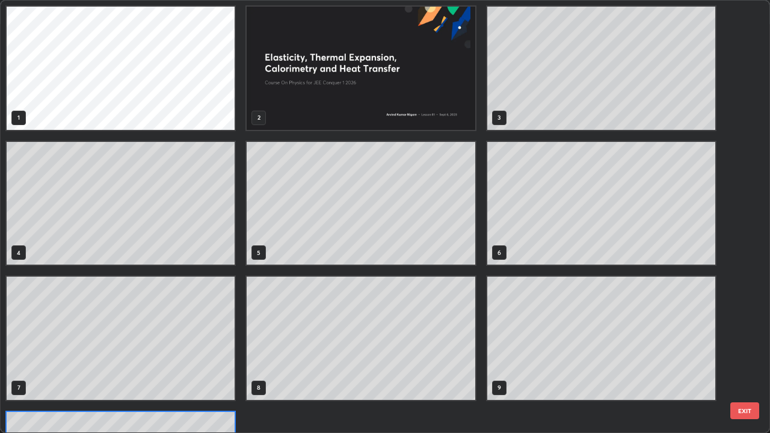
scroll to position [429, 763]
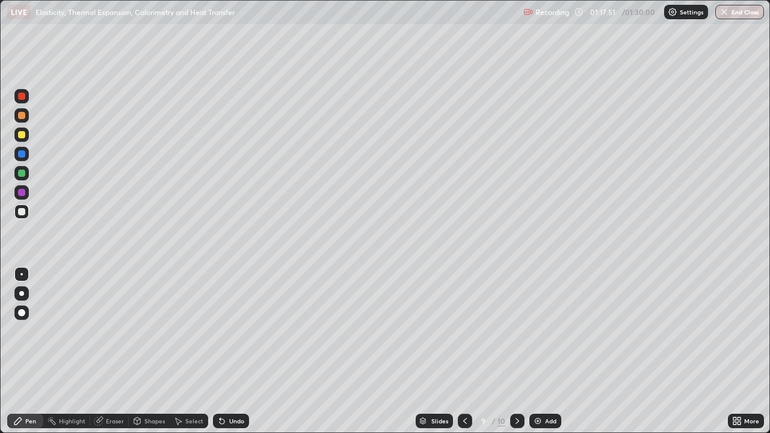
click at [515, 352] on icon at bounding box center [518, 422] width 10 height 10
click at [464, 352] on icon at bounding box center [465, 422] width 10 height 10
click at [463, 352] on icon at bounding box center [465, 421] width 4 height 6
click at [464, 352] on icon at bounding box center [465, 422] width 10 height 10
click at [510, 352] on div at bounding box center [517, 421] width 14 height 24
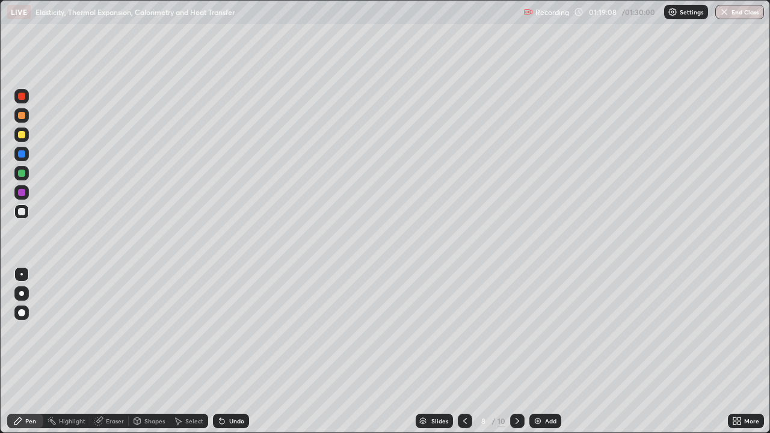
click at [513, 352] on icon at bounding box center [518, 422] width 10 height 10
click at [516, 352] on icon at bounding box center [518, 422] width 10 height 10
click at [746, 17] on button "End Class" at bounding box center [740, 12] width 49 height 14
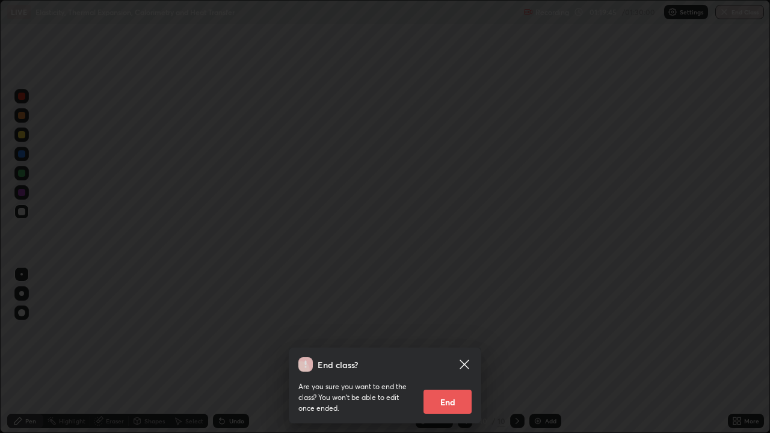
click at [452, 352] on button "End" at bounding box center [448, 402] width 48 height 24
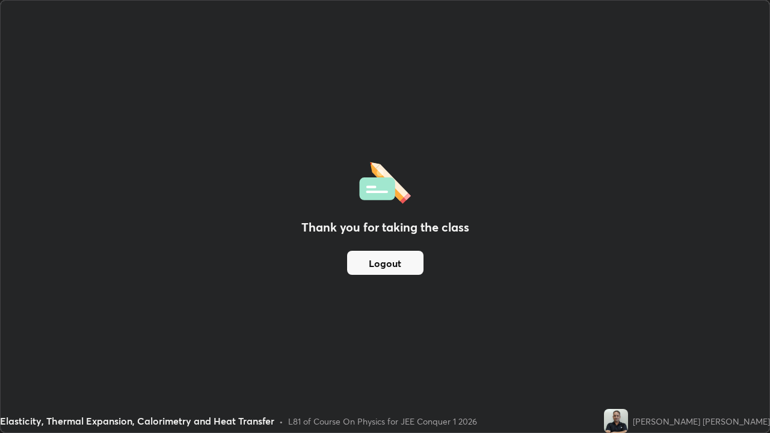
click at [394, 264] on button "Logout" at bounding box center [385, 263] width 76 height 24
